Goal: Task Accomplishment & Management: Use online tool/utility

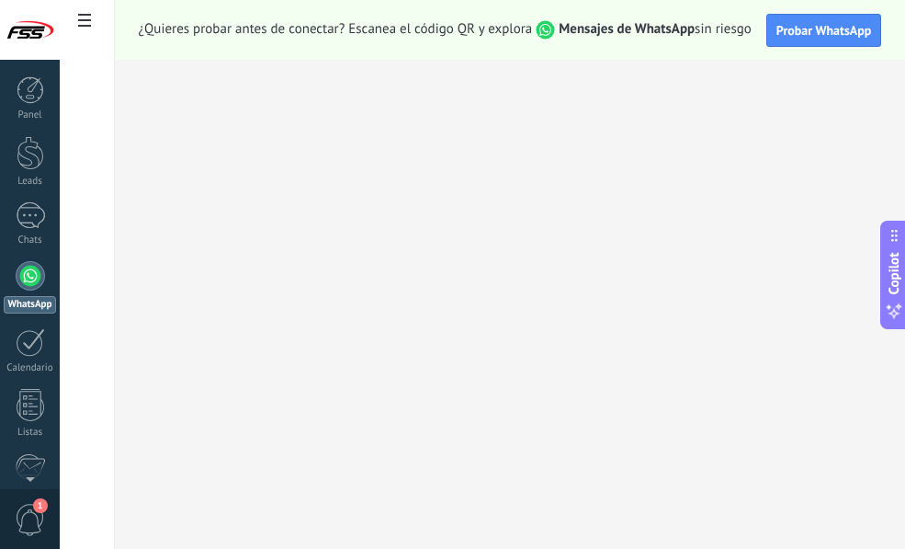
click at [32, 275] on div at bounding box center [30, 275] width 29 height 29
click at [37, 215] on div at bounding box center [30, 215] width 29 height 27
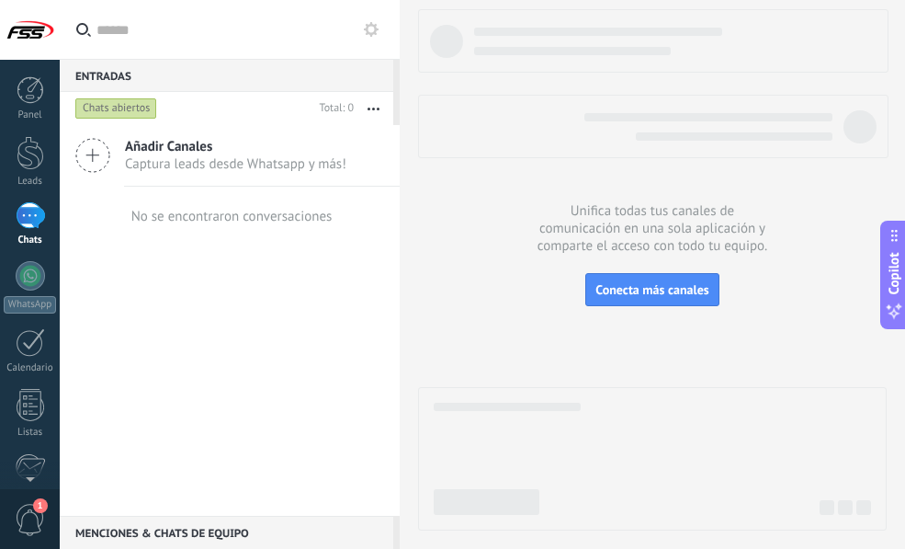
click at [198, 158] on span "Captura leads desde Whatsapp y más!" at bounding box center [235, 163] width 221 height 17
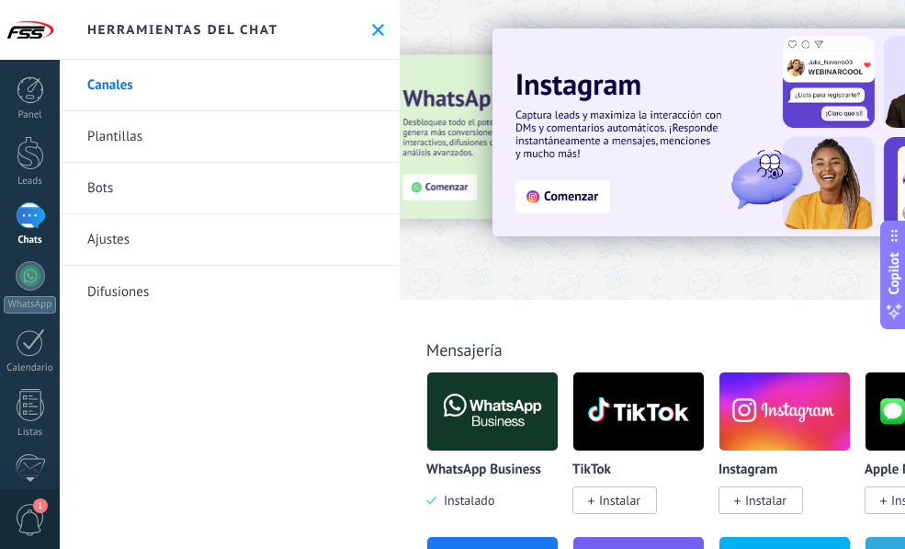
click at [211, 147] on link "Plantillas" at bounding box center [230, 136] width 340 height 51
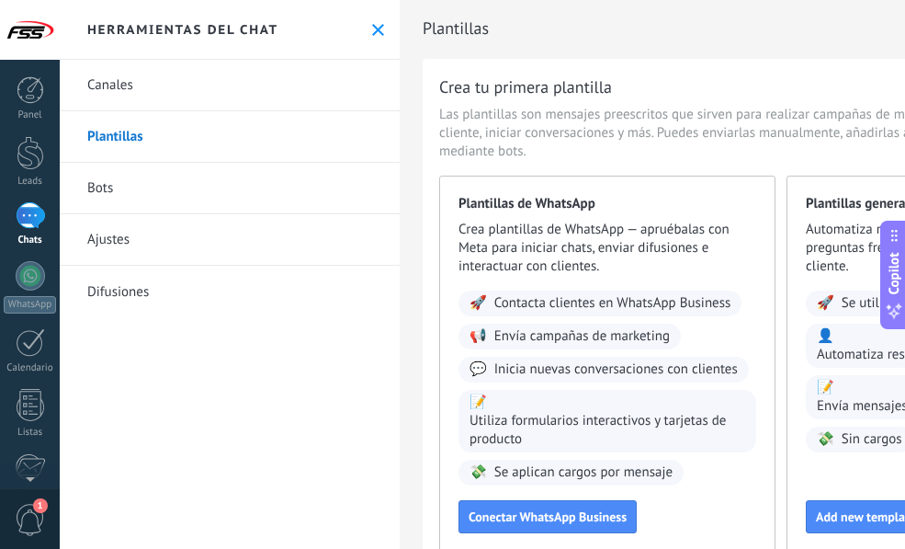
click at [244, 119] on link "Plantillas" at bounding box center [230, 136] width 340 height 51
click at [221, 90] on link "Canales" at bounding box center [230, 85] width 340 height 51
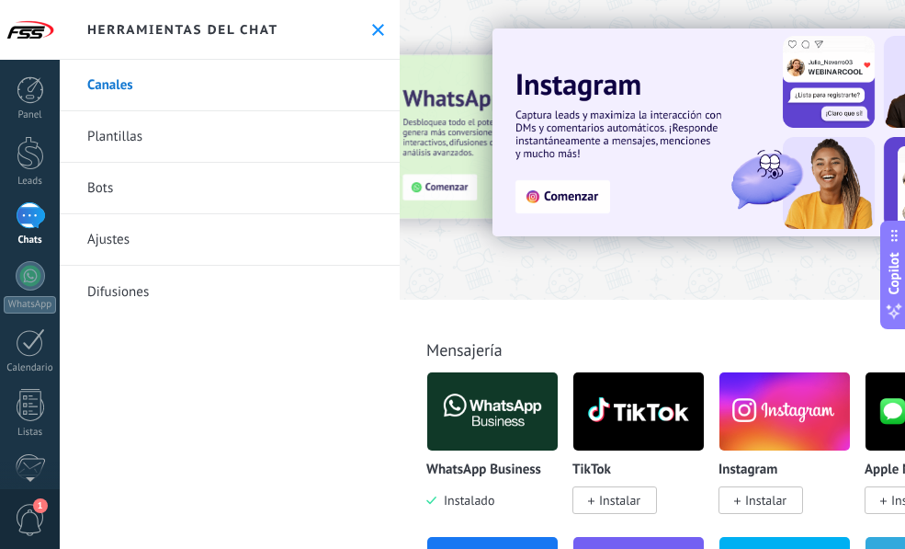
scroll to position [184, 0]
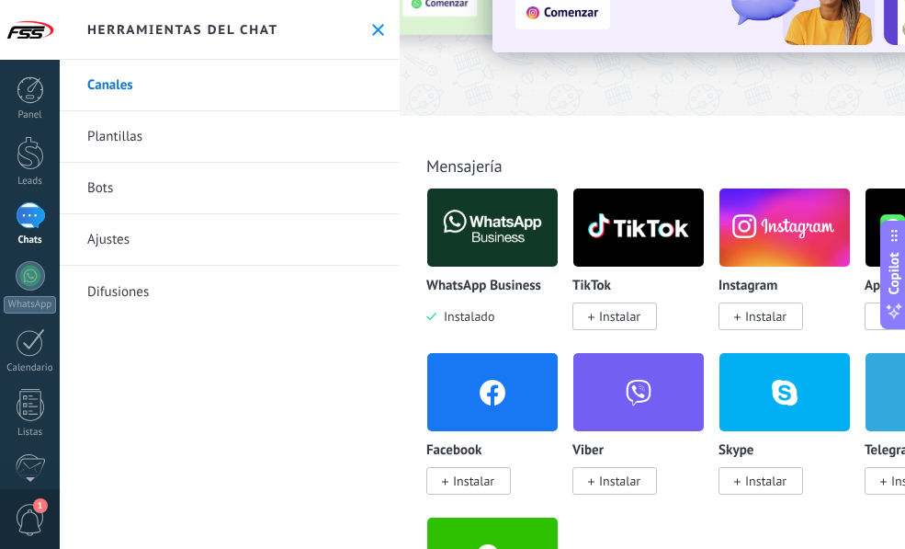
click at [468, 318] on span "Instalado" at bounding box center [465, 316] width 58 height 17
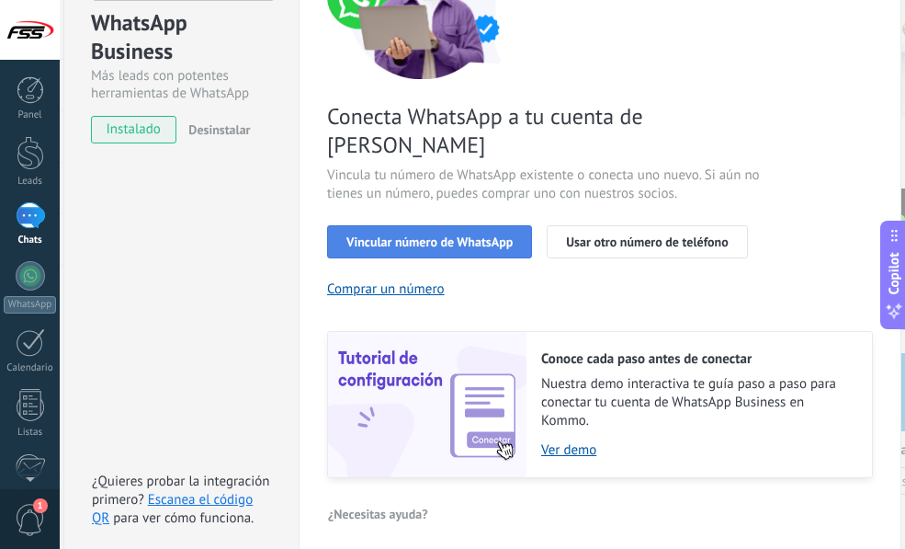
click at [427, 235] on span "Vincular número de WhatsApp" at bounding box center [429, 241] width 166 height 13
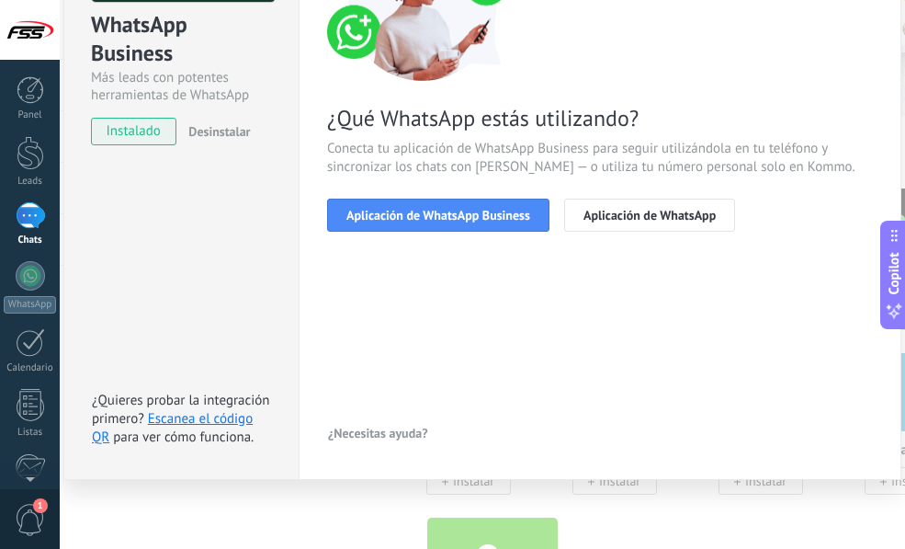
scroll to position [182, 0]
click at [443, 223] on button "Aplicación de WhatsApp Business" at bounding box center [438, 214] width 222 height 33
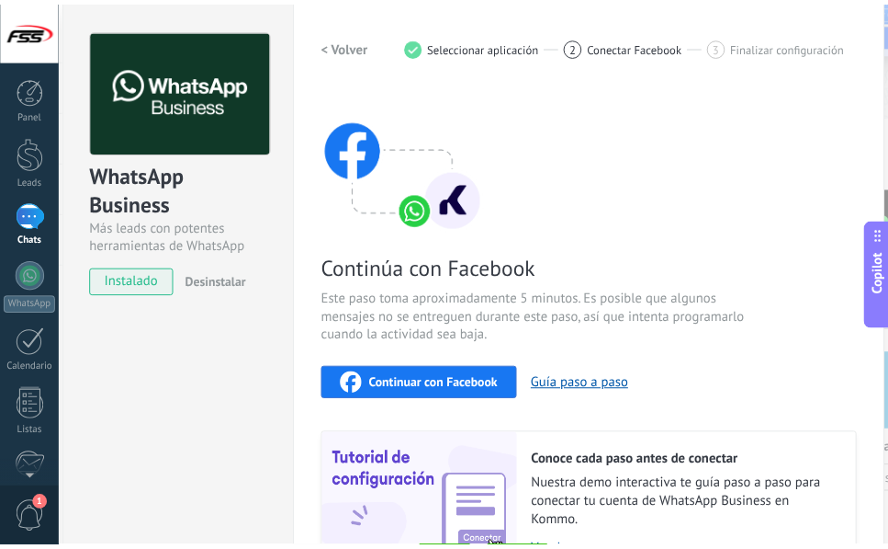
scroll to position [30, 0]
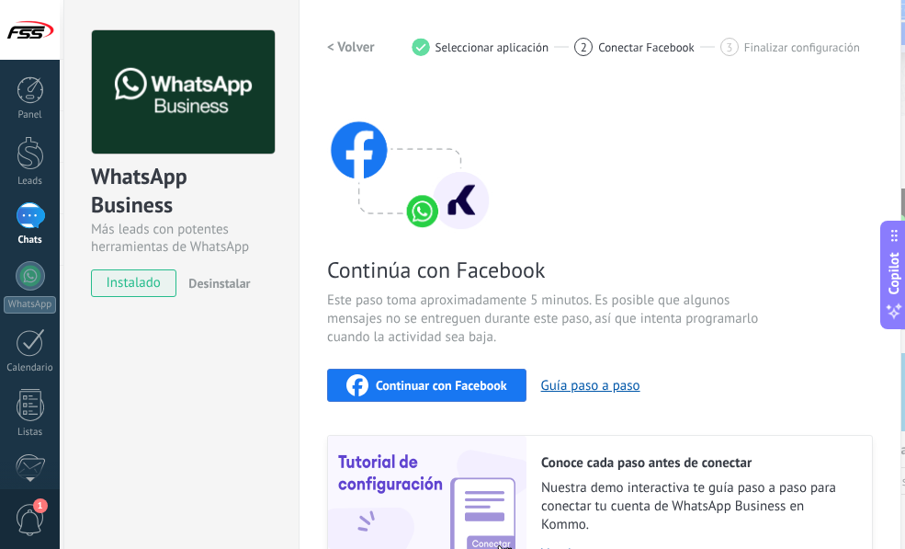
click at [143, 287] on span "instalado" at bounding box center [134, 283] width 84 height 28
click at [444, 388] on span "Continuar con Facebook" at bounding box center [441, 385] width 131 height 13
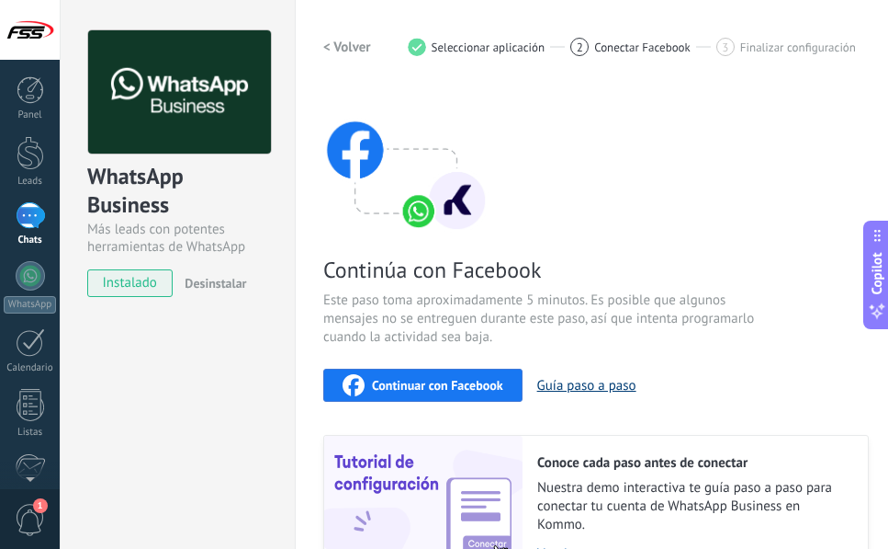
click at [575, 392] on button "Guía paso a paso" at bounding box center [586, 385] width 99 height 17
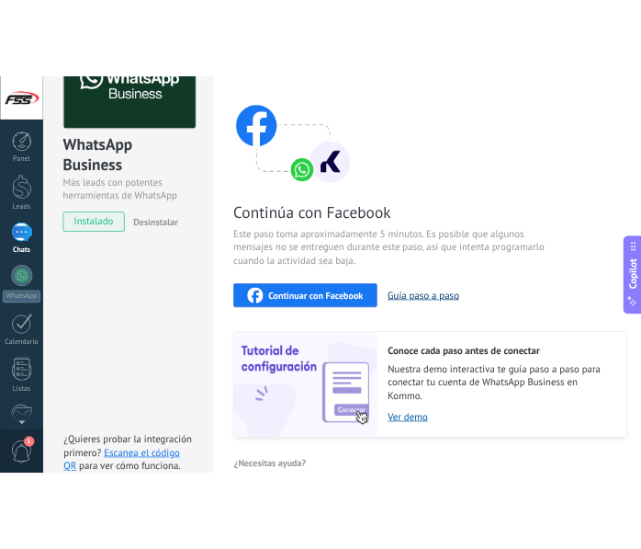
scroll to position [214, 0]
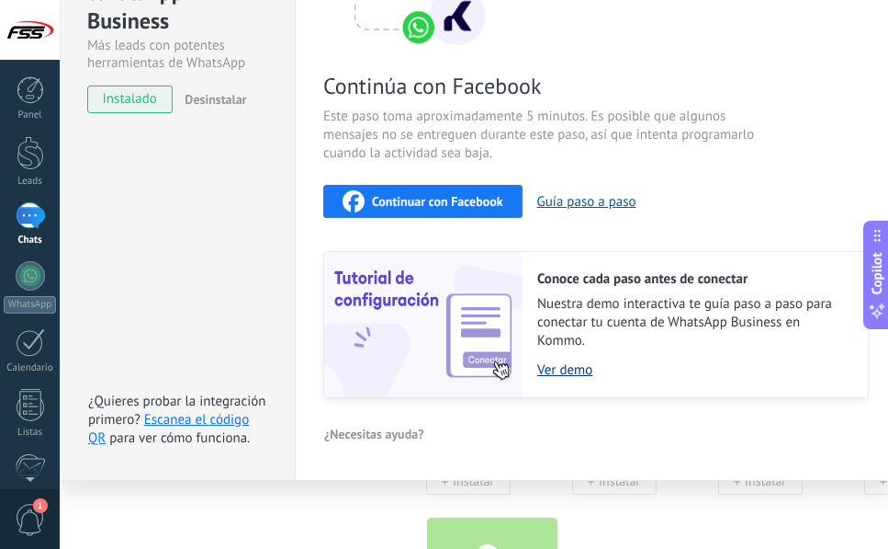
click at [575, 373] on link "Ver demo" at bounding box center [693, 369] width 312 height 17
click at [471, 198] on span "Continuar con Facebook" at bounding box center [437, 201] width 131 height 13
click at [421, 192] on div "Continuar con Facebook" at bounding box center [423, 201] width 161 height 22
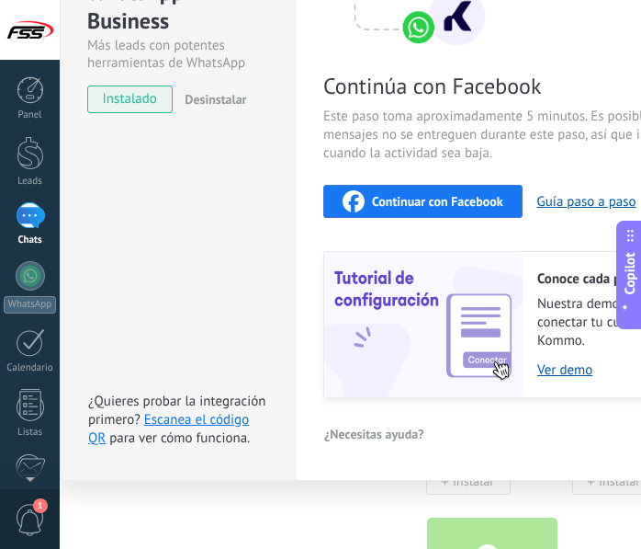
click at [429, 209] on div "Continuar con Facebook" at bounding box center [423, 201] width 161 height 22
click at [481, 185] on button "Continuar con Facebook" at bounding box center [422, 201] width 199 height 33
